Goal: Task Accomplishment & Management: Manage account settings

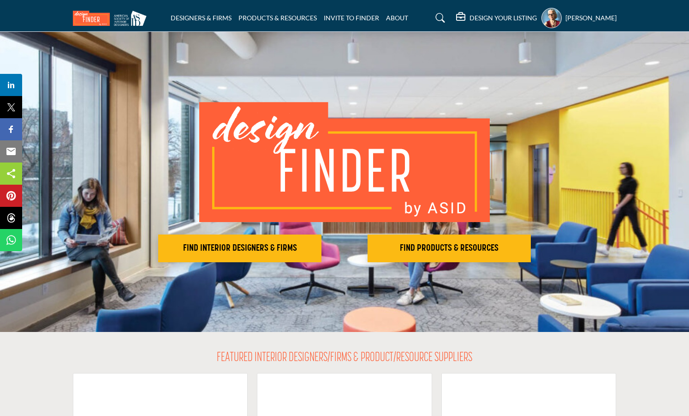
click at [542, 18] on profile-featured-02e89abb-b86f-4959-bd1b-c24f7ee0987c "Show hide supplier dropdown" at bounding box center [552, 18] width 20 height 20
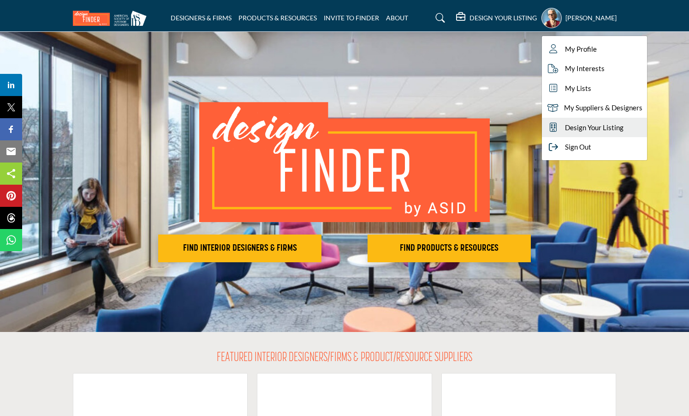
click at [565, 124] on span "Design Your Listing" at bounding box center [594, 127] width 59 height 11
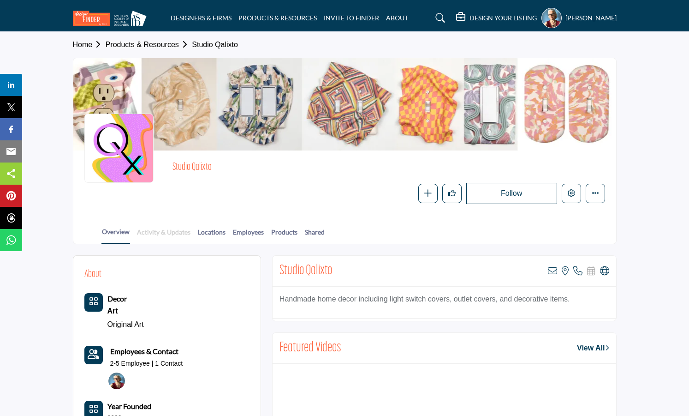
click at [167, 229] on link "Activity & Updates" at bounding box center [164, 235] width 54 height 16
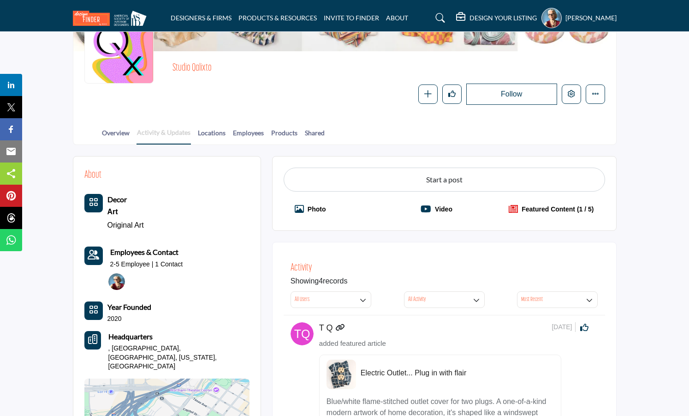
scroll to position [86, 0]
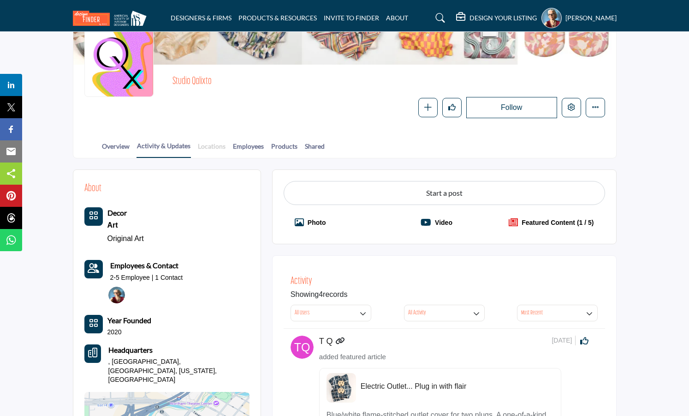
click at [213, 145] on link "Locations" at bounding box center [212, 149] width 29 height 16
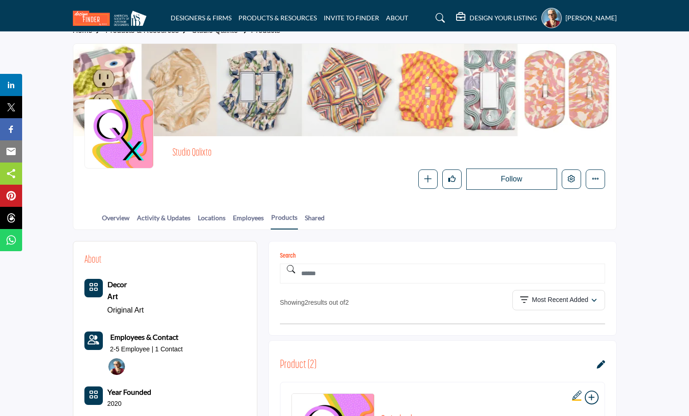
scroll to position [8, 0]
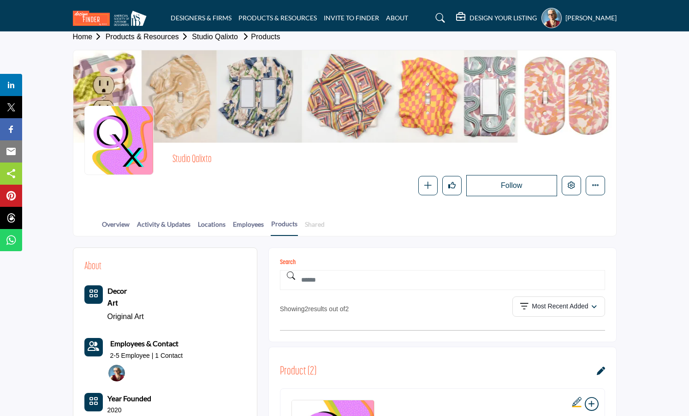
click at [324, 227] on link "Shared" at bounding box center [315, 227] width 21 height 16
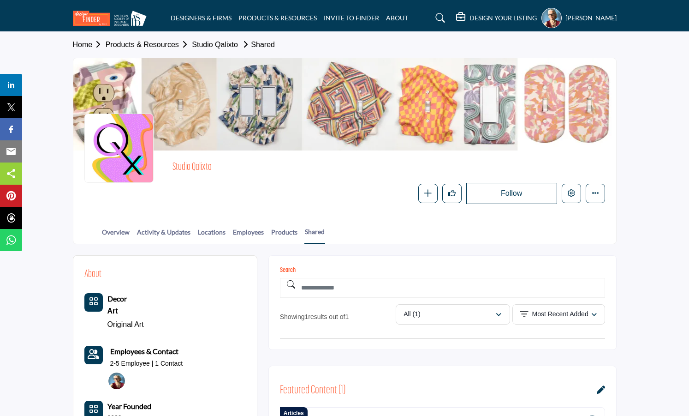
click at [117, 299] on b "Decor" at bounding box center [117, 298] width 19 height 9
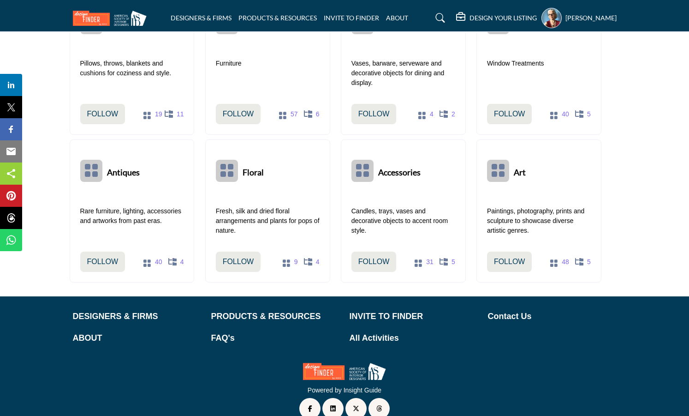
scroll to position [297, 0]
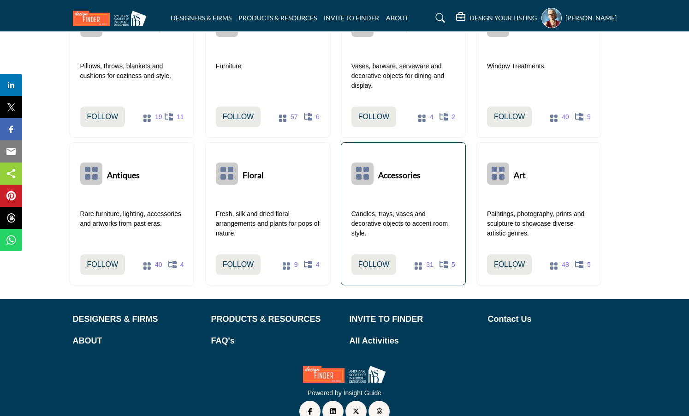
click at [371, 173] on button at bounding box center [363, 173] width 22 height 22
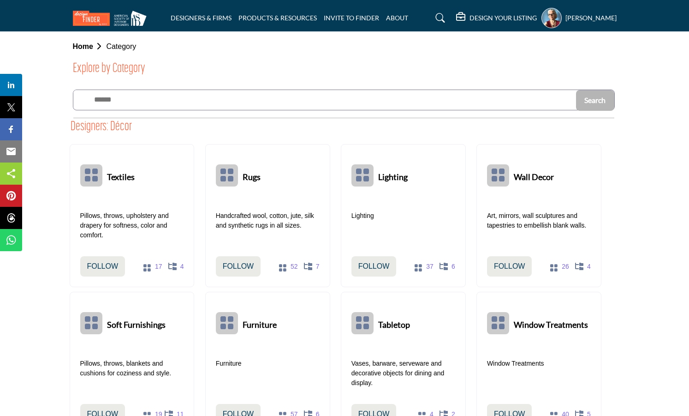
scroll to position [0, 0]
click at [470, 15] on h5 "DESIGN YOUR LISTING" at bounding box center [503, 18] width 67 height 8
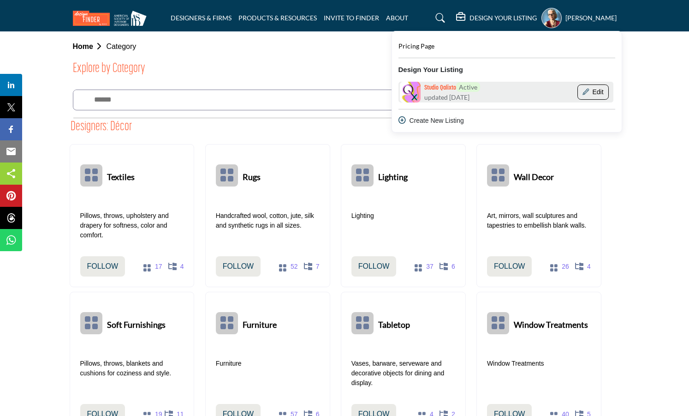
click at [583, 91] on icon "Show Company Details With Edit Page" at bounding box center [586, 92] width 6 height 6
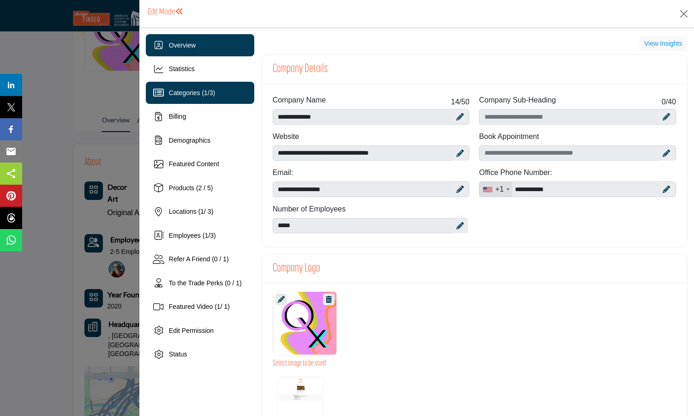
click at [204, 94] on span "1" at bounding box center [206, 92] width 4 height 7
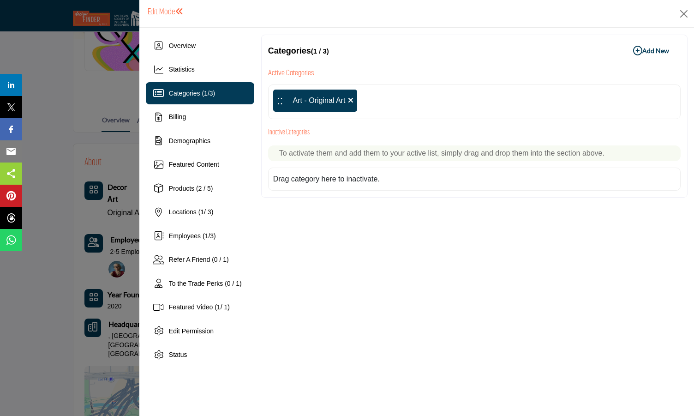
click at [659, 51] on b "Add New Add New" at bounding box center [651, 50] width 36 height 9
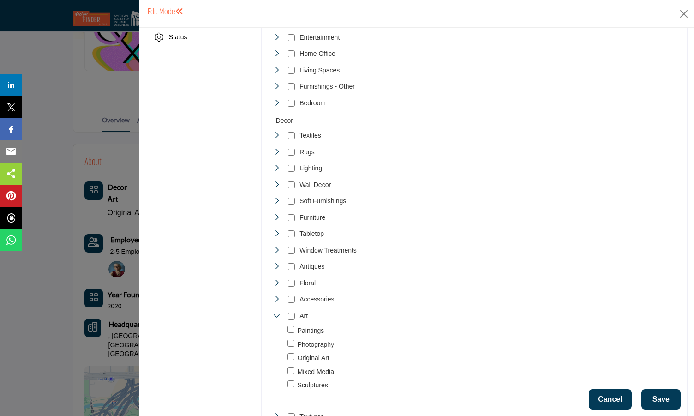
scroll to position [316, 0]
click at [276, 296] on icon "Toggle Category" at bounding box center [276, 299] width 7 height 7
click at [274, 182] on icon "Toggle Category" at bounding box center [276, 185] width 7 height 7
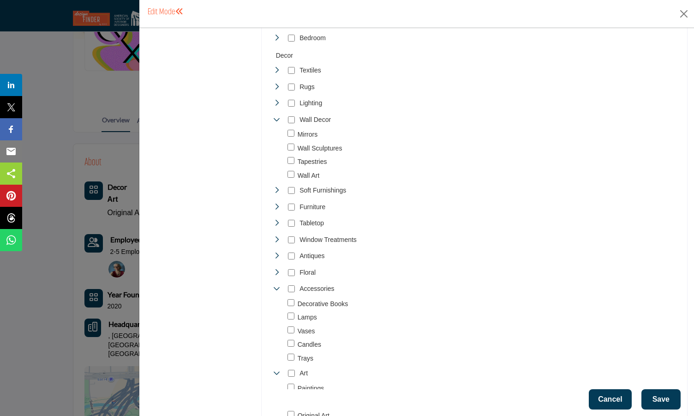
scroll to position [381, 0]
click at [276, 101] on icon "Toggle Category" at bounding box center [276, 104] width 7 height 7
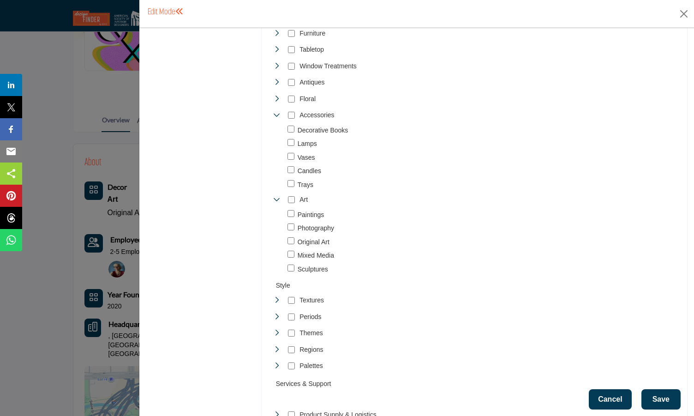
scroll to position [642, 0]
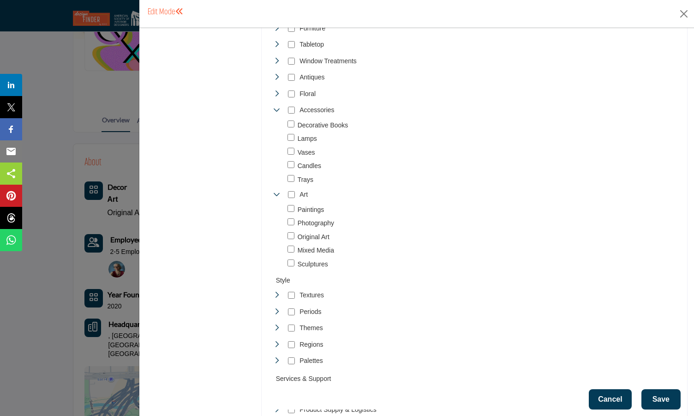
click at [658, 395] on button "Save" at bounding box center [660, 399] width 39 height 20
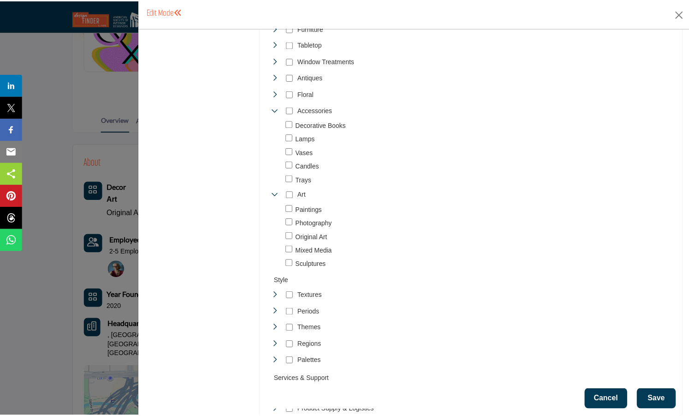
scroll to position [0, 0]
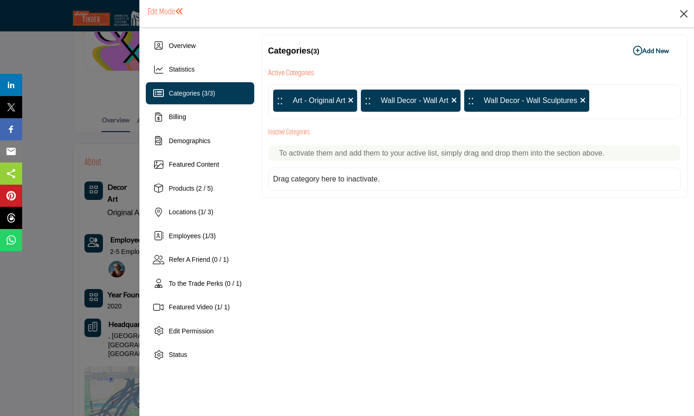
click at [683, 14] on button "Close" at bounding box center [684, 14] width 14 height 14
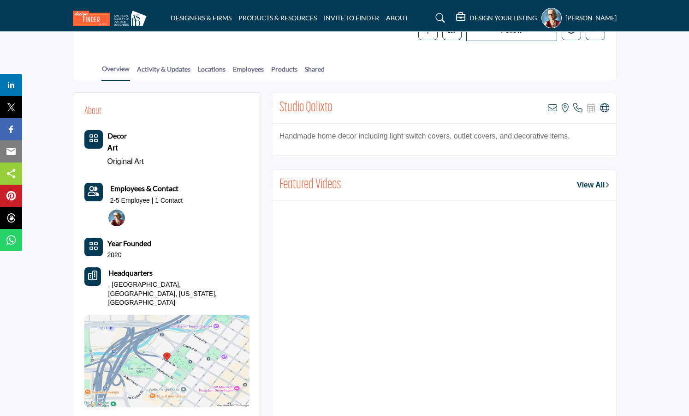
scroll to position [163, 0]
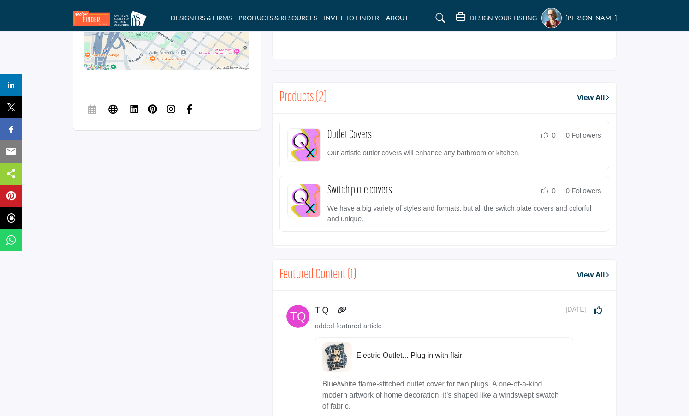
scroll to position [534, 0]
